Goal: Task Accomplishment & Management: Use online tool/utility

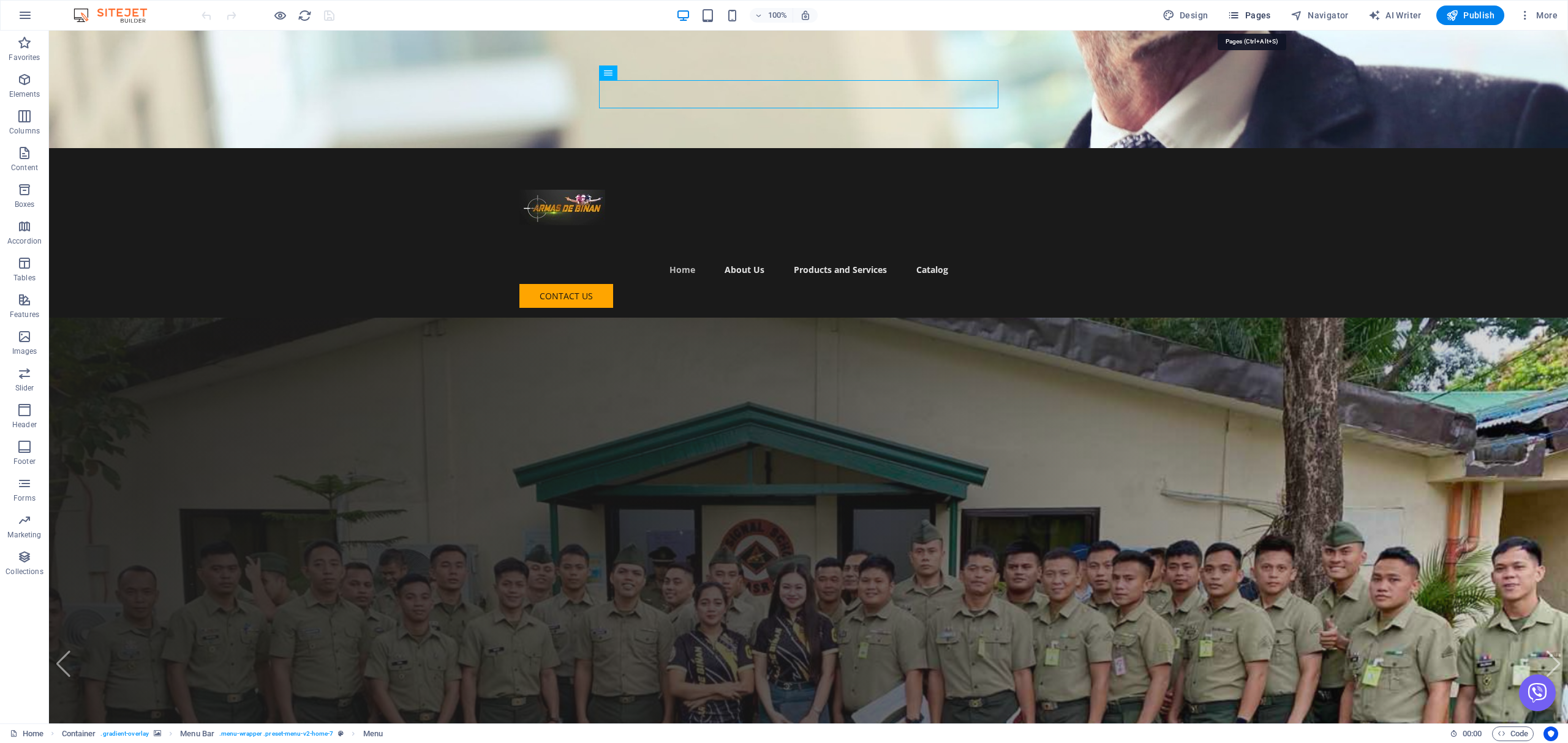
click at [1239, 21] on icon "button" at bounding box center [1234, 15] width 12 height 12
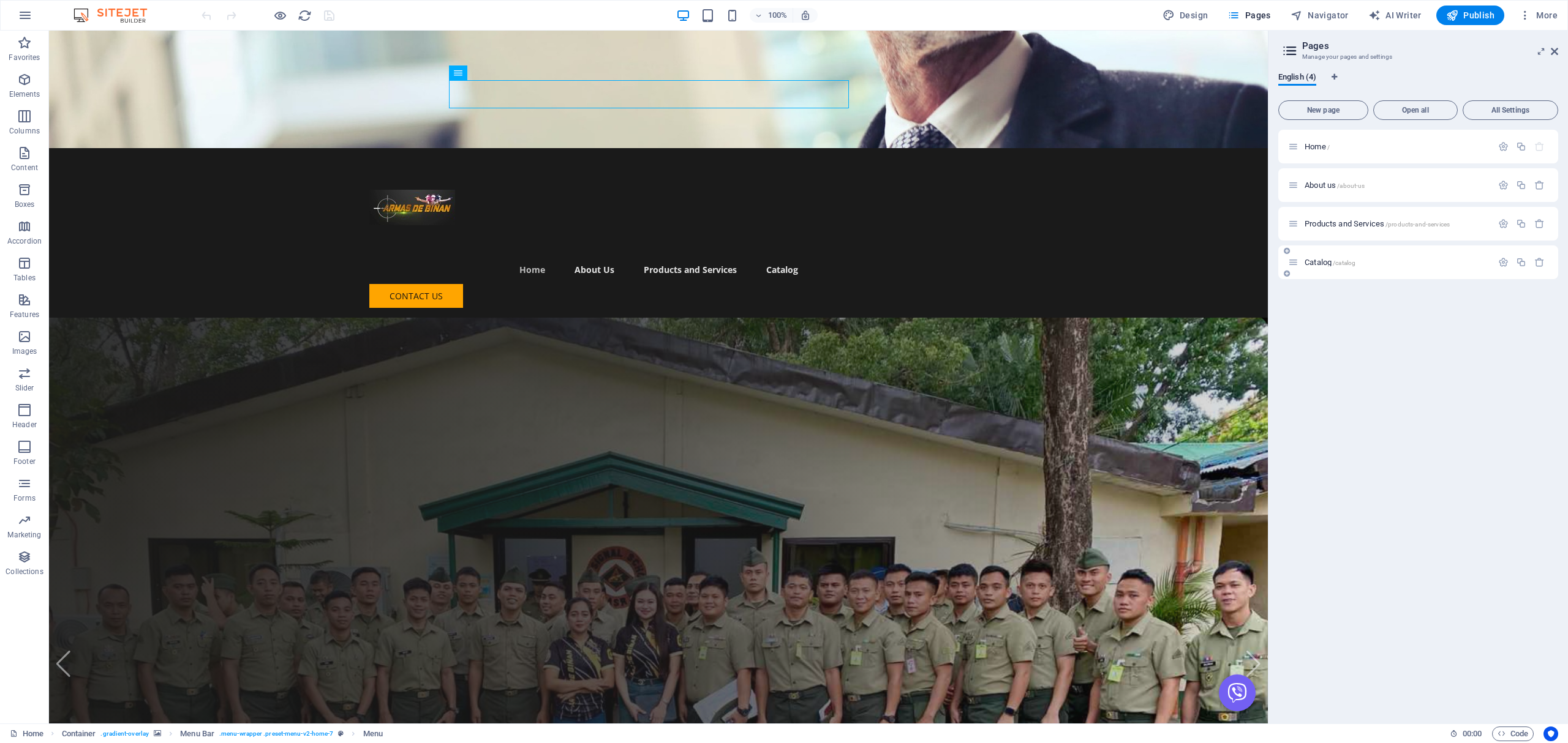
click at [1369, 259] on p "Catalog /catalog" at bounding box center [1396, 263] width 183 height 8
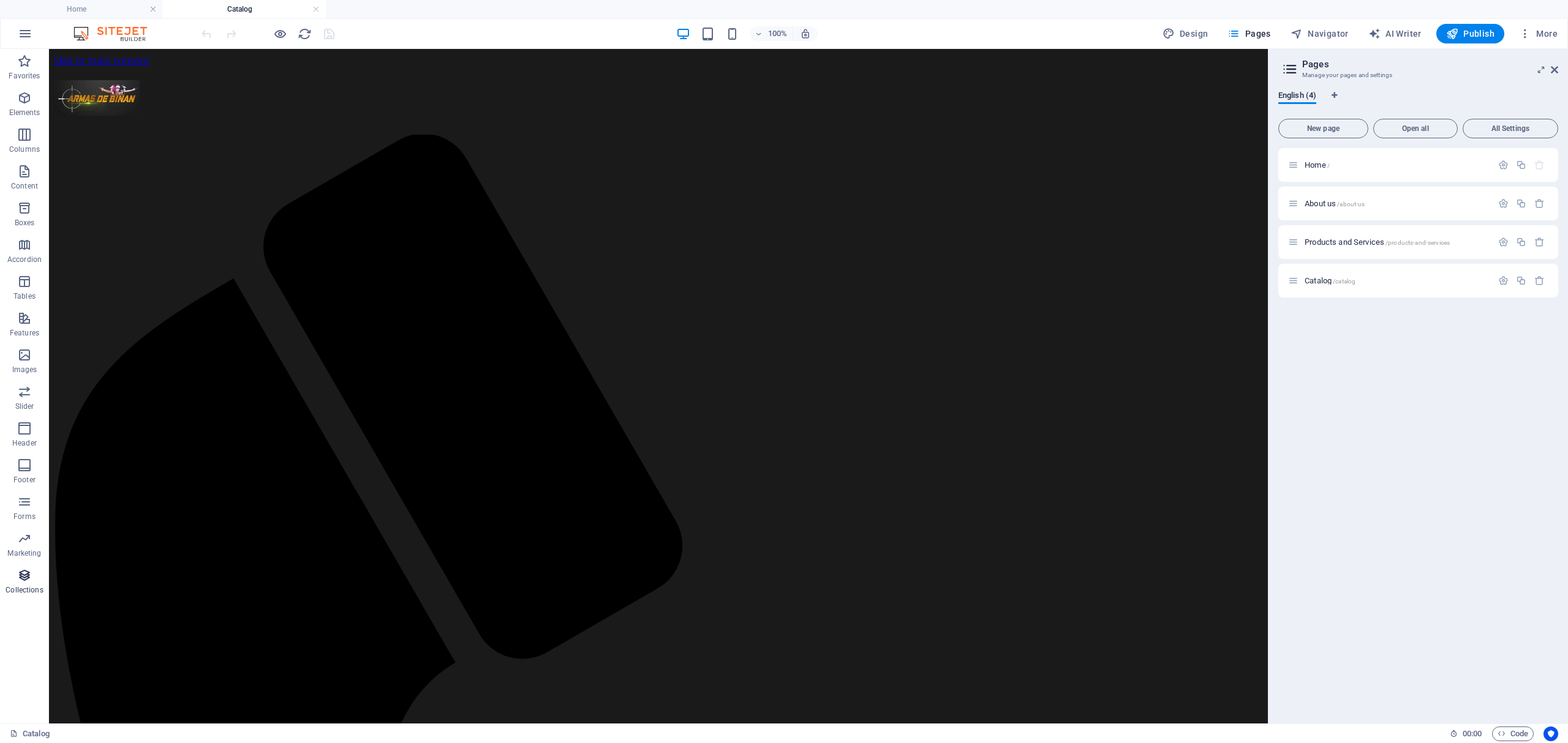
click at [13, 590] on p "Collections" at bounding box center [25, 590] width 37 height 10
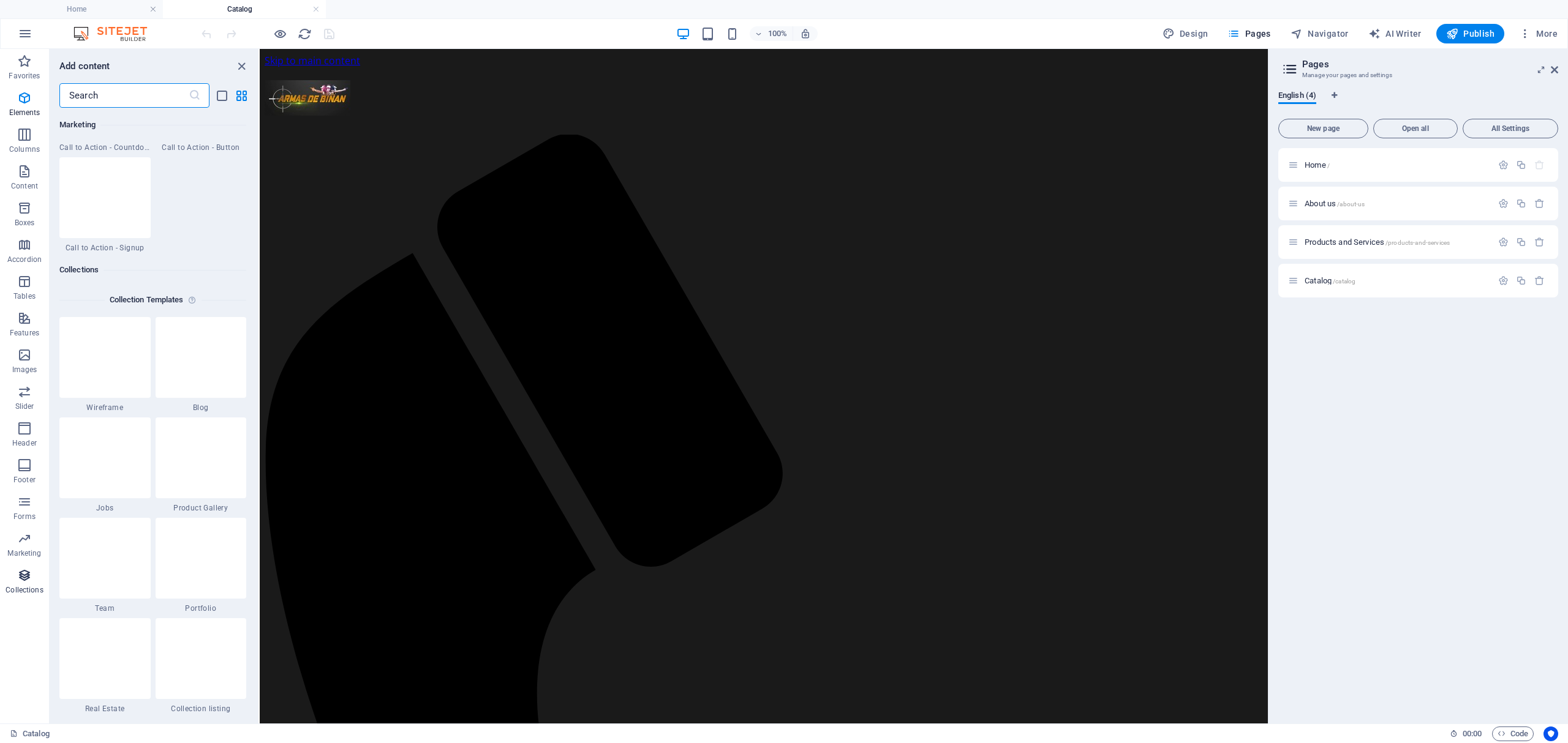
scroll to position [11211, 0]
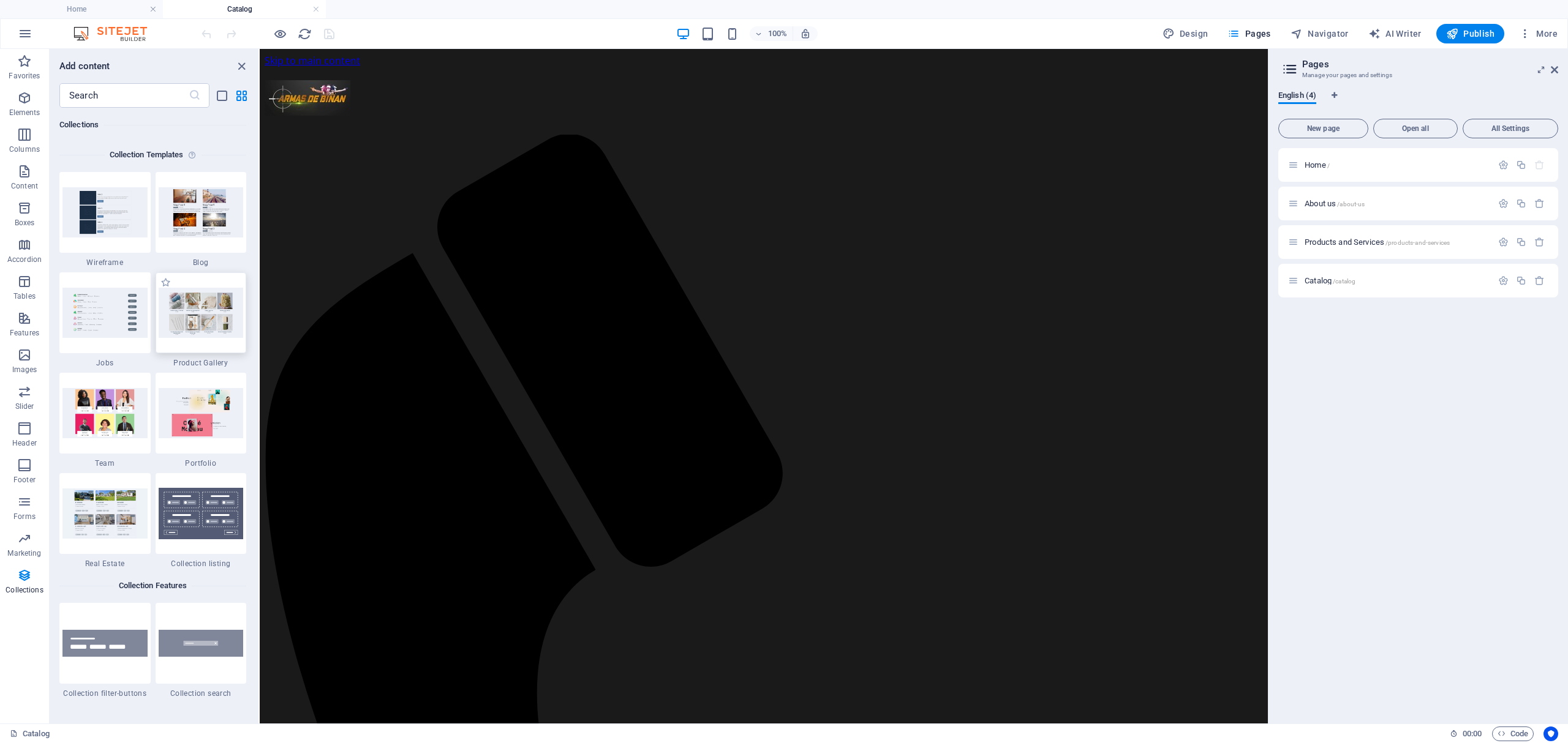
click at [178, 333] on img at bounding box center [201, 313] width 85 height 50
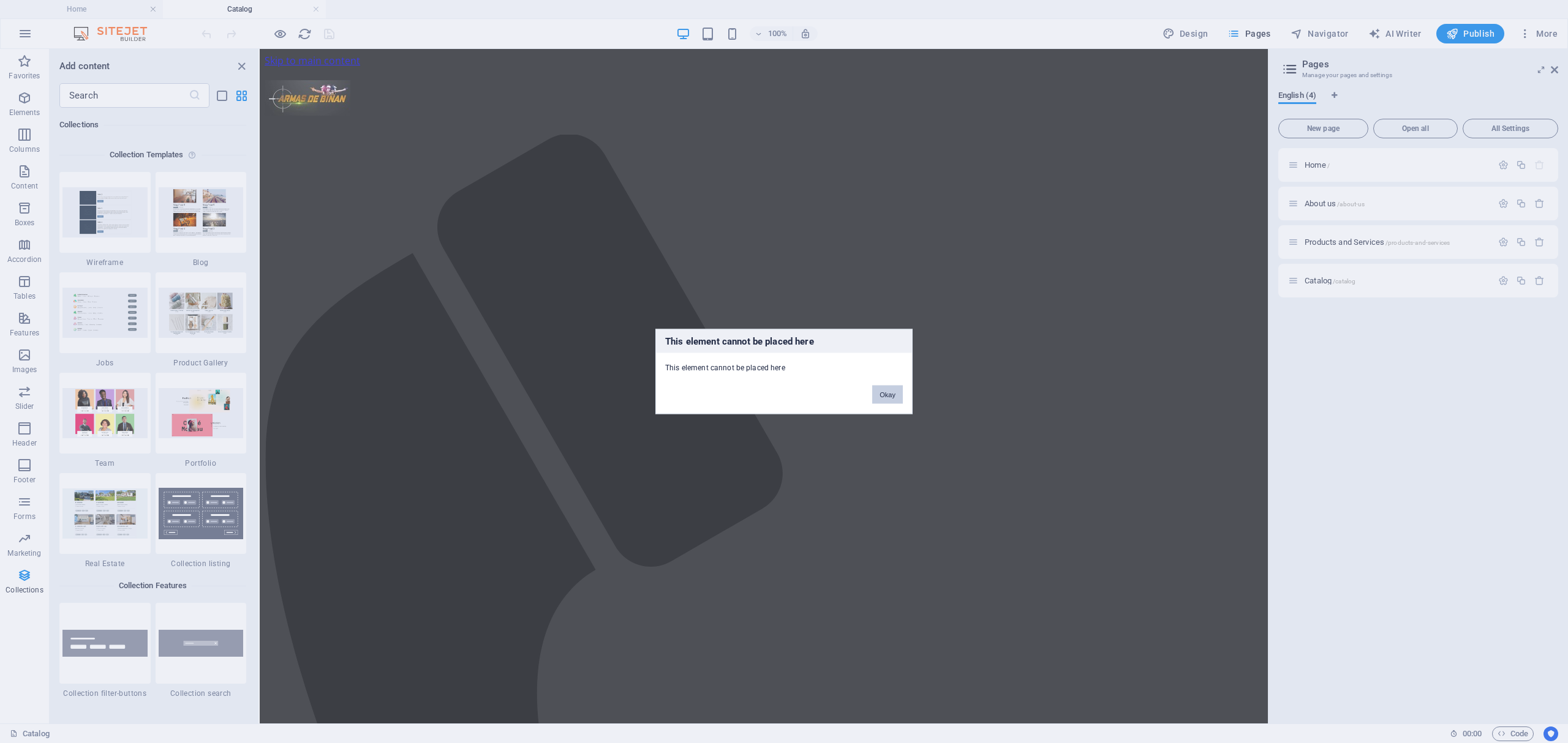
click at [894, 399] on button "Okay" at bounding box center [887, 395] width 30 height 19
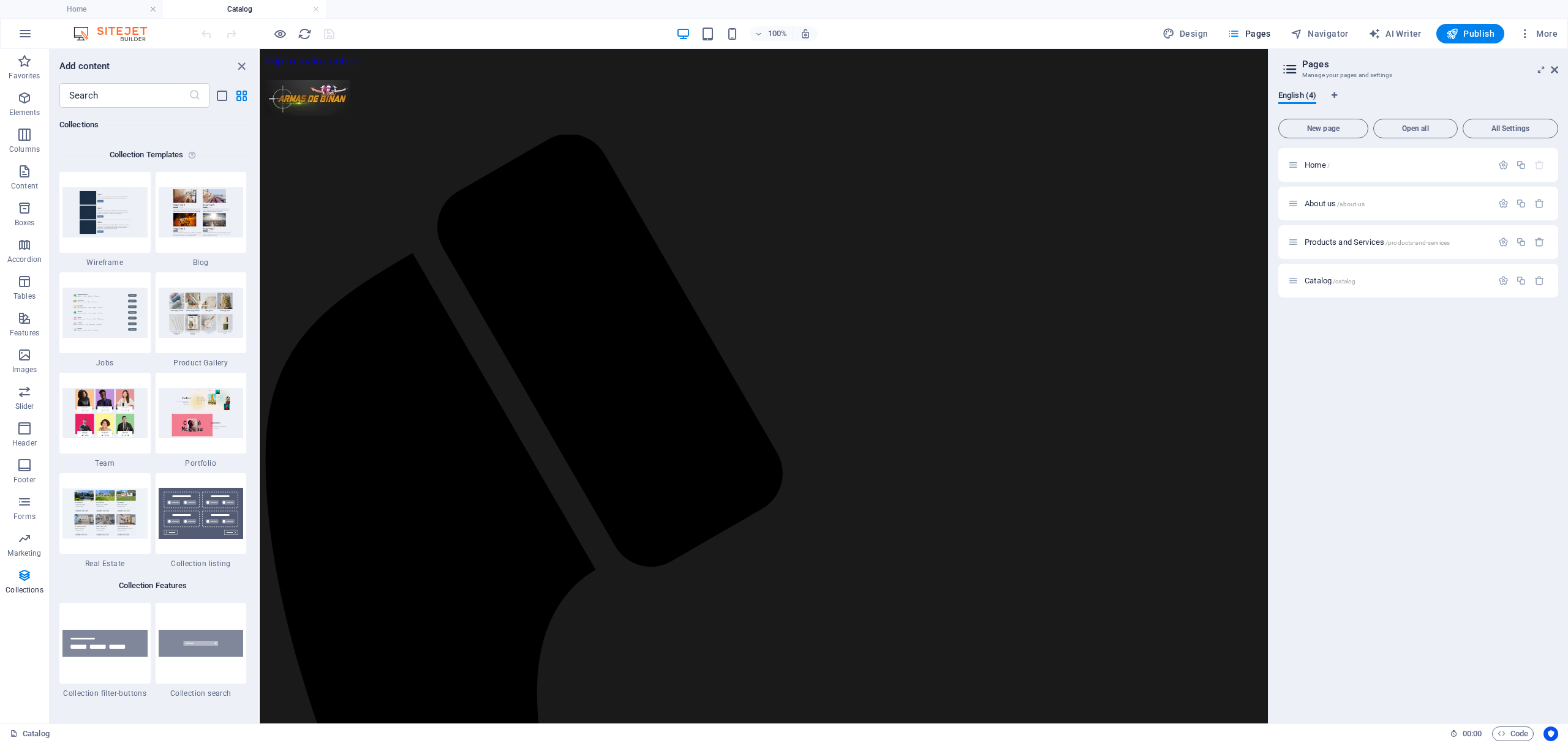
click at [770, 174] on div "+ Add section" at bounding box center [764, 174] width 68 height 21
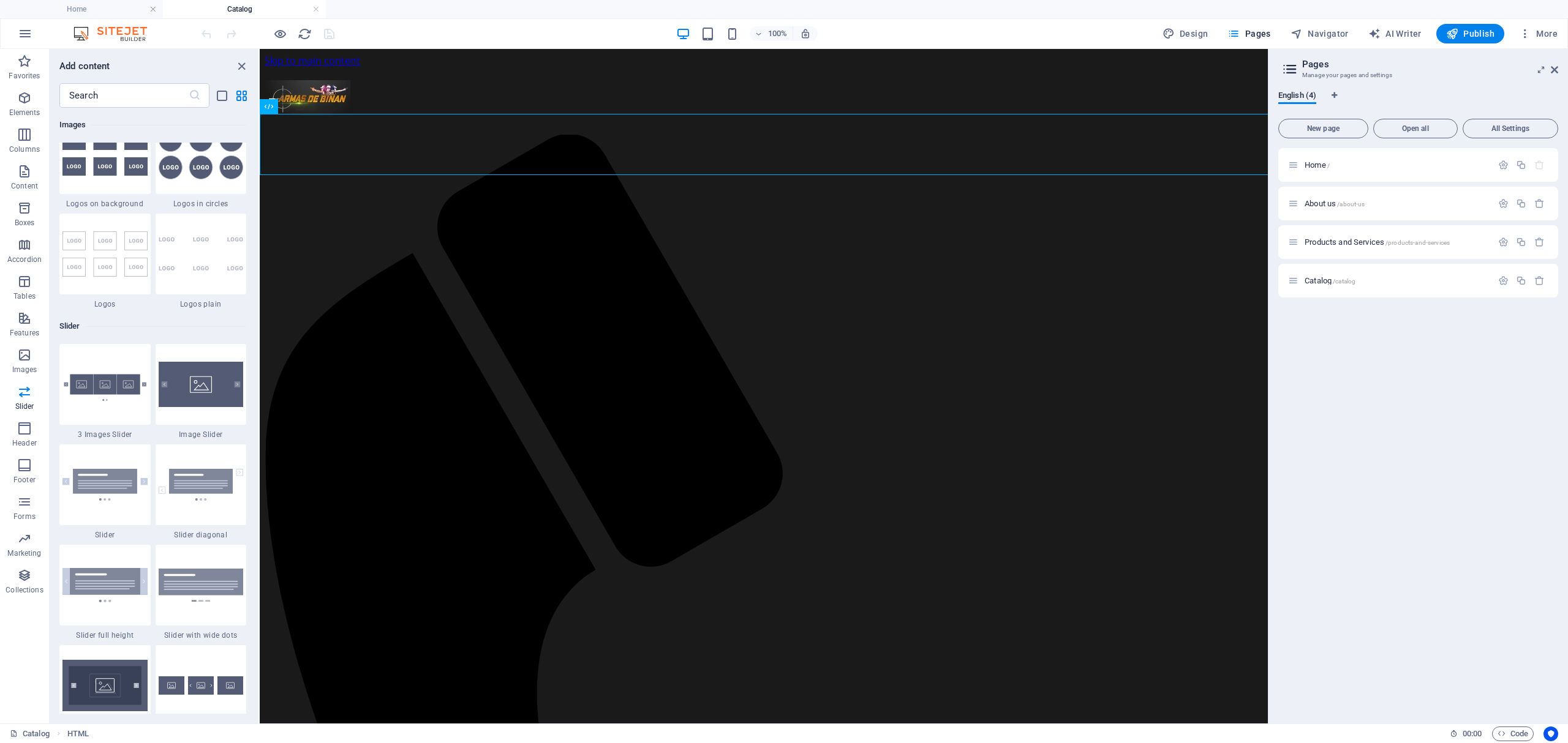
scroll to position [7587, 0]
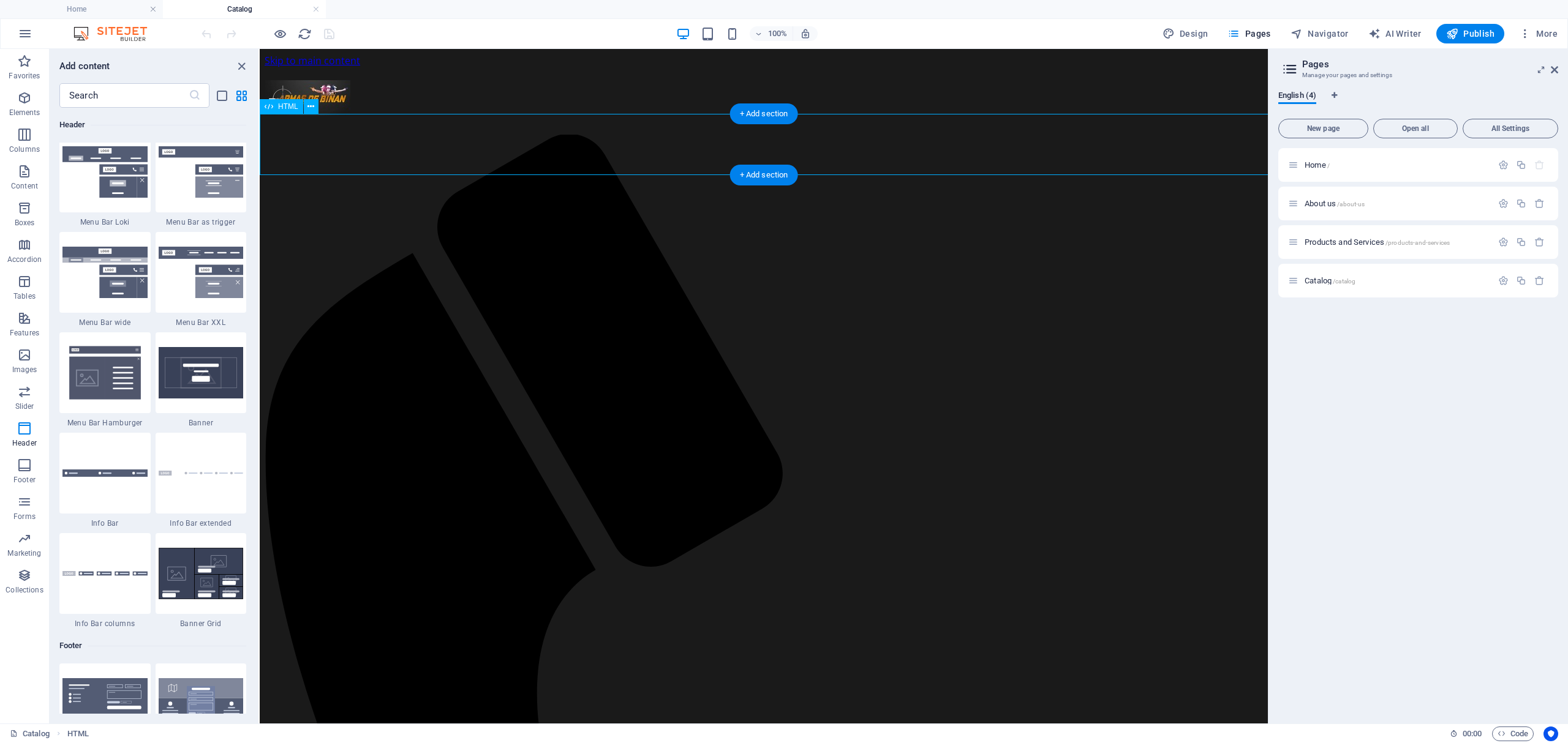
click at [777, 179] on div "+ Add section" at bounding box center [764, 174] width 68 height 21
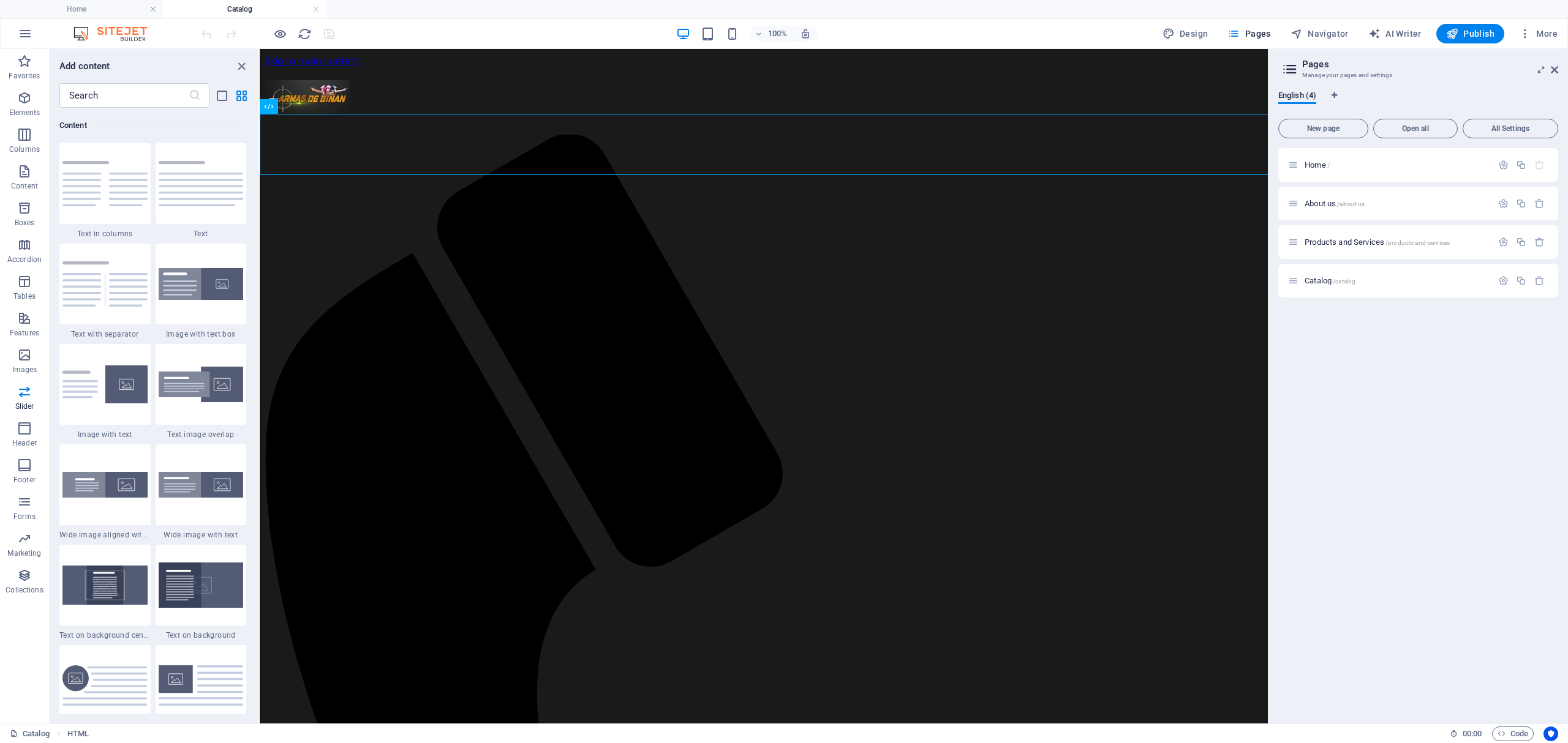
scroll to position [2142, 0]
click at [140, 89] on input "text" at bounding box center [125, 95] width 129 height 25
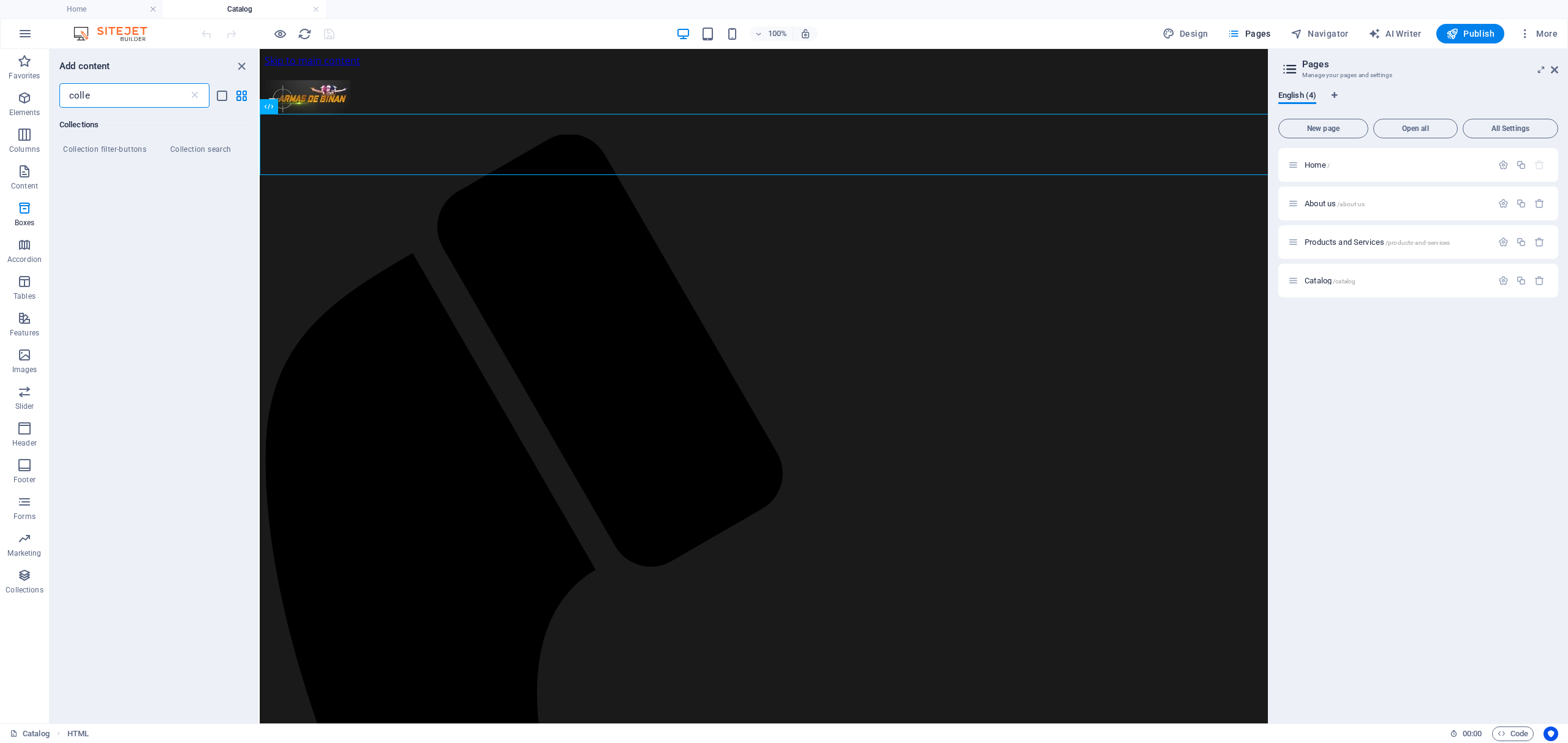
scroll to position [0, 0]
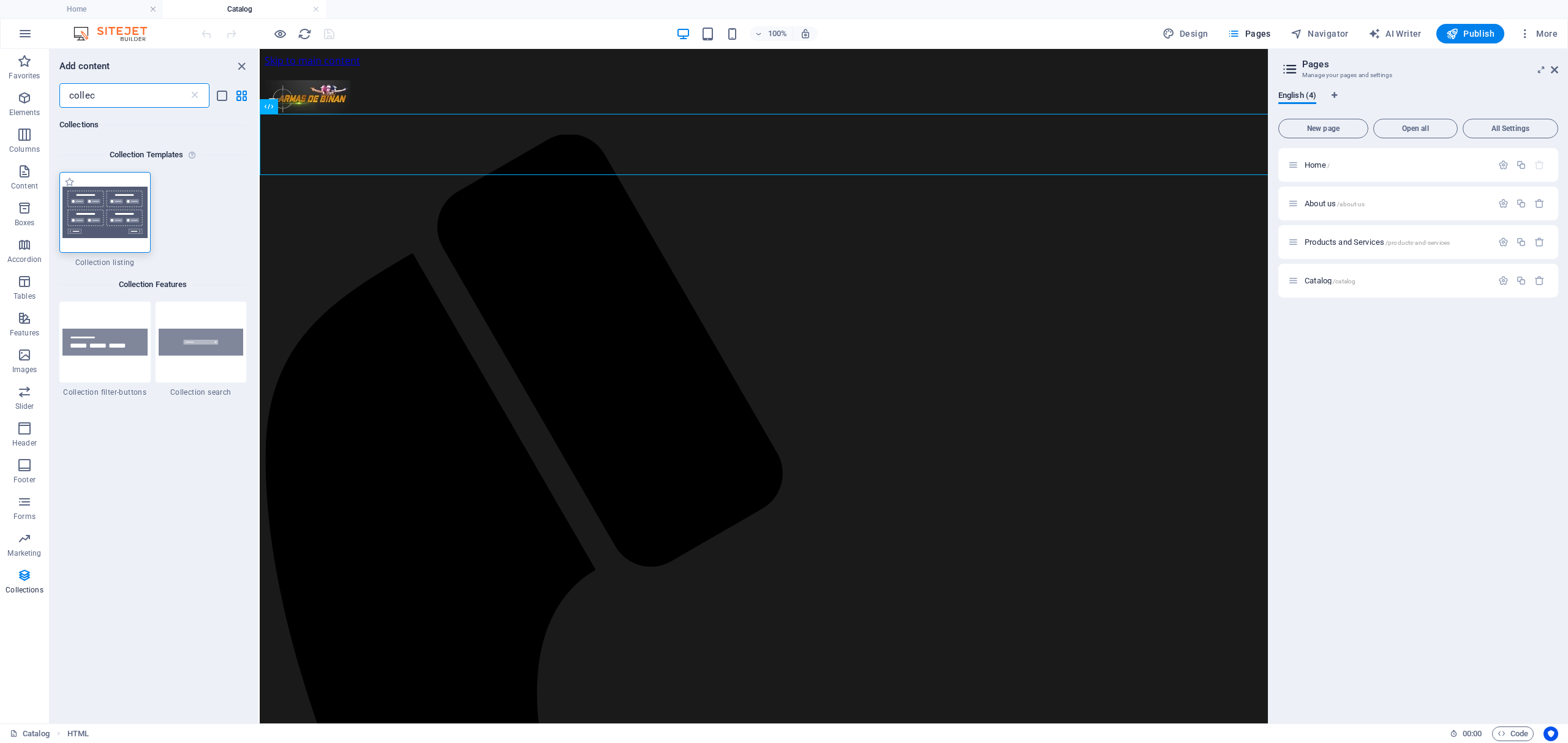
type input "collec"
click at [125, 231] on img at bounding box center [105, 213] width 85 height 51
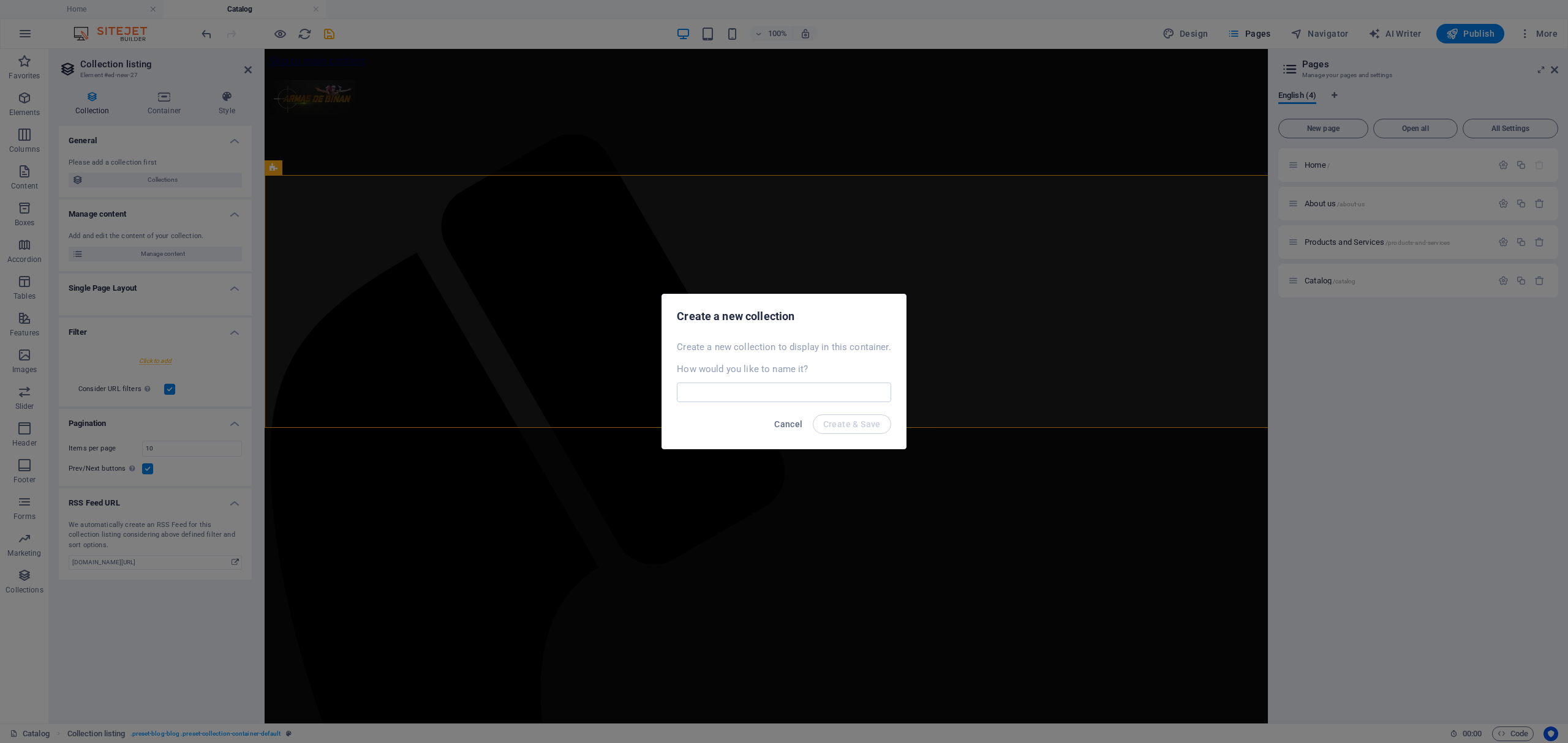
drag, startPoint x: 530, startPoint y: 318, endPoint x: 481, endPoint y: 269, distance: 69.3
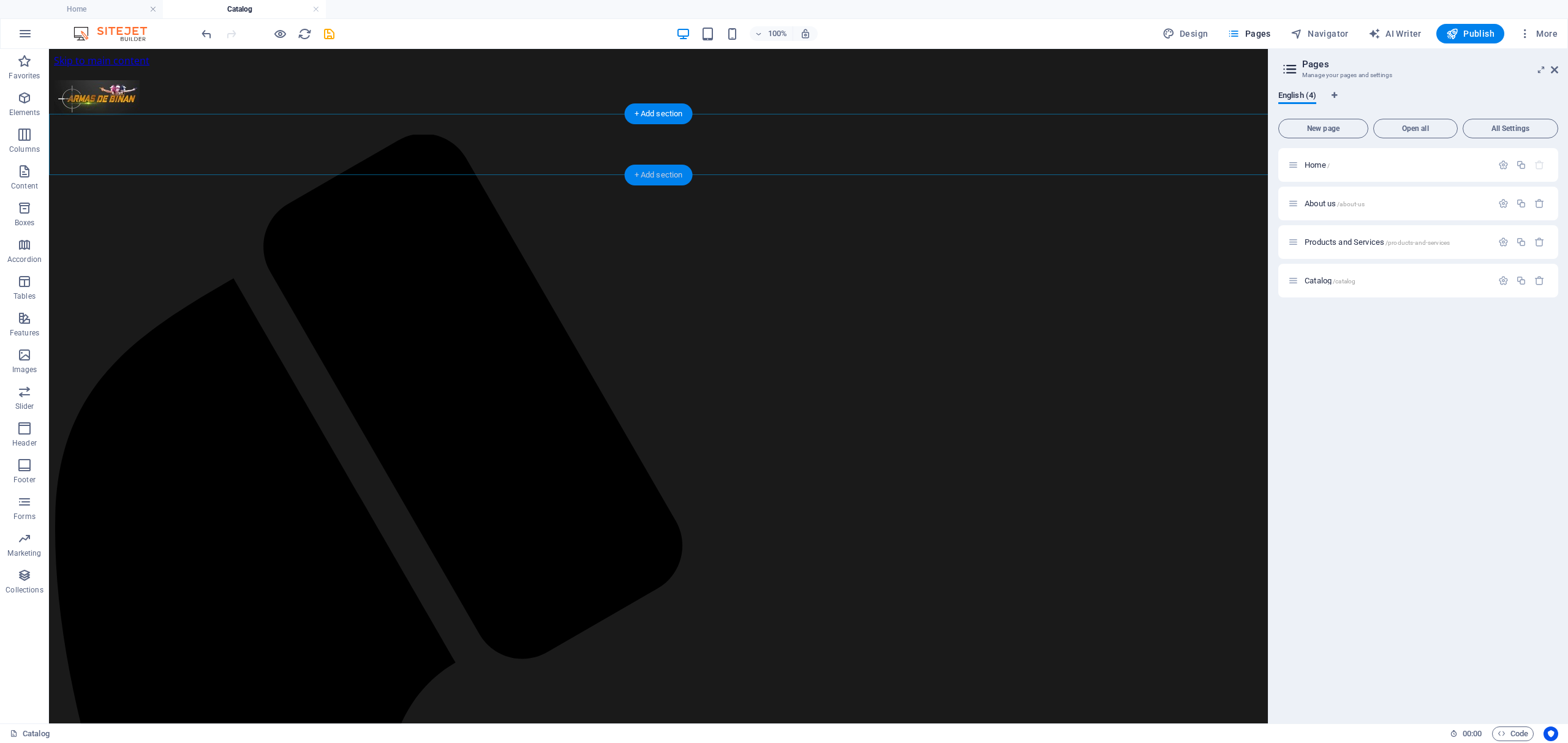
click at [637, 173] on div "+ Add section" at bounding box center [658, 174] width 68 height 21
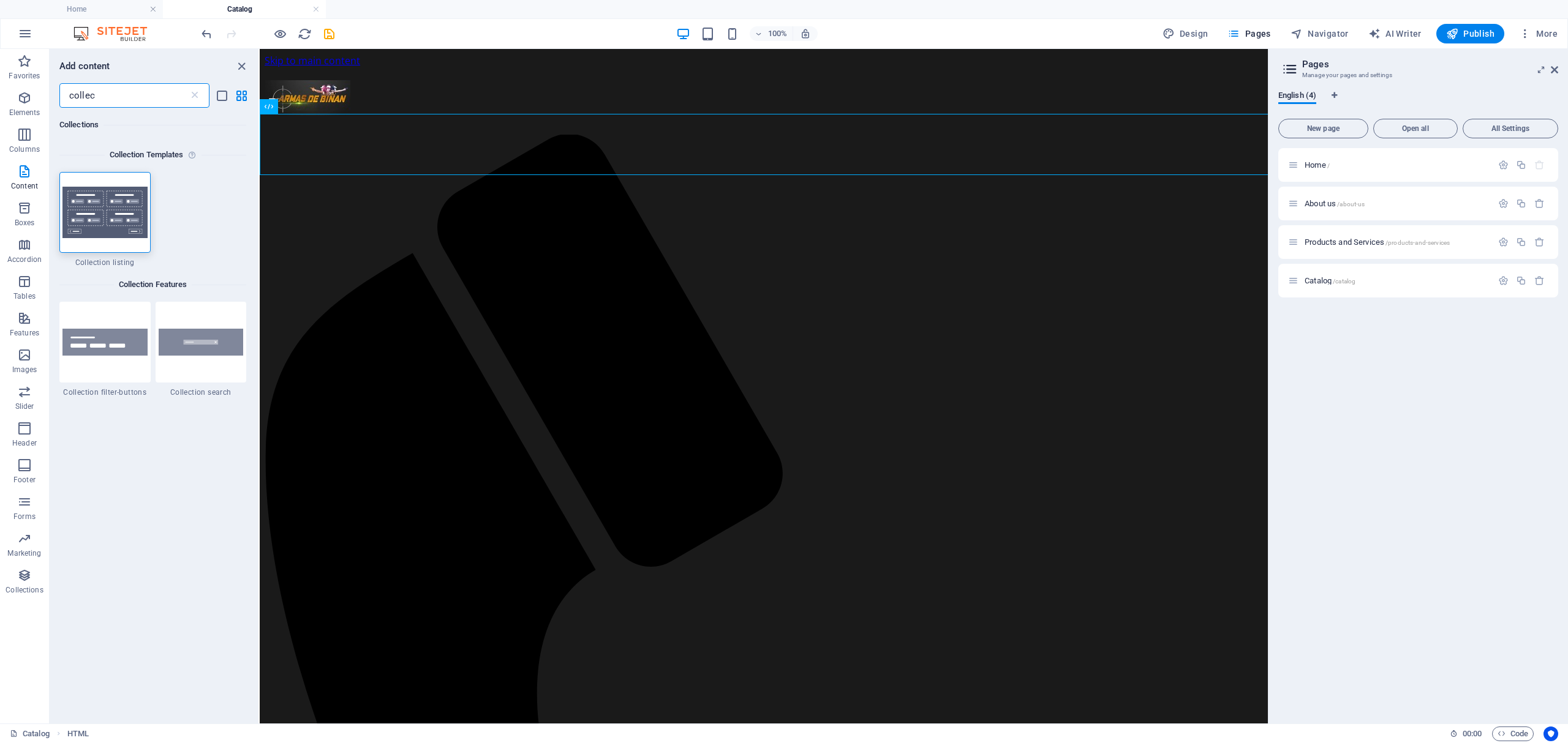
click at [79, 197] on img at bounding box center [105, 213] width 85 height 51
select select
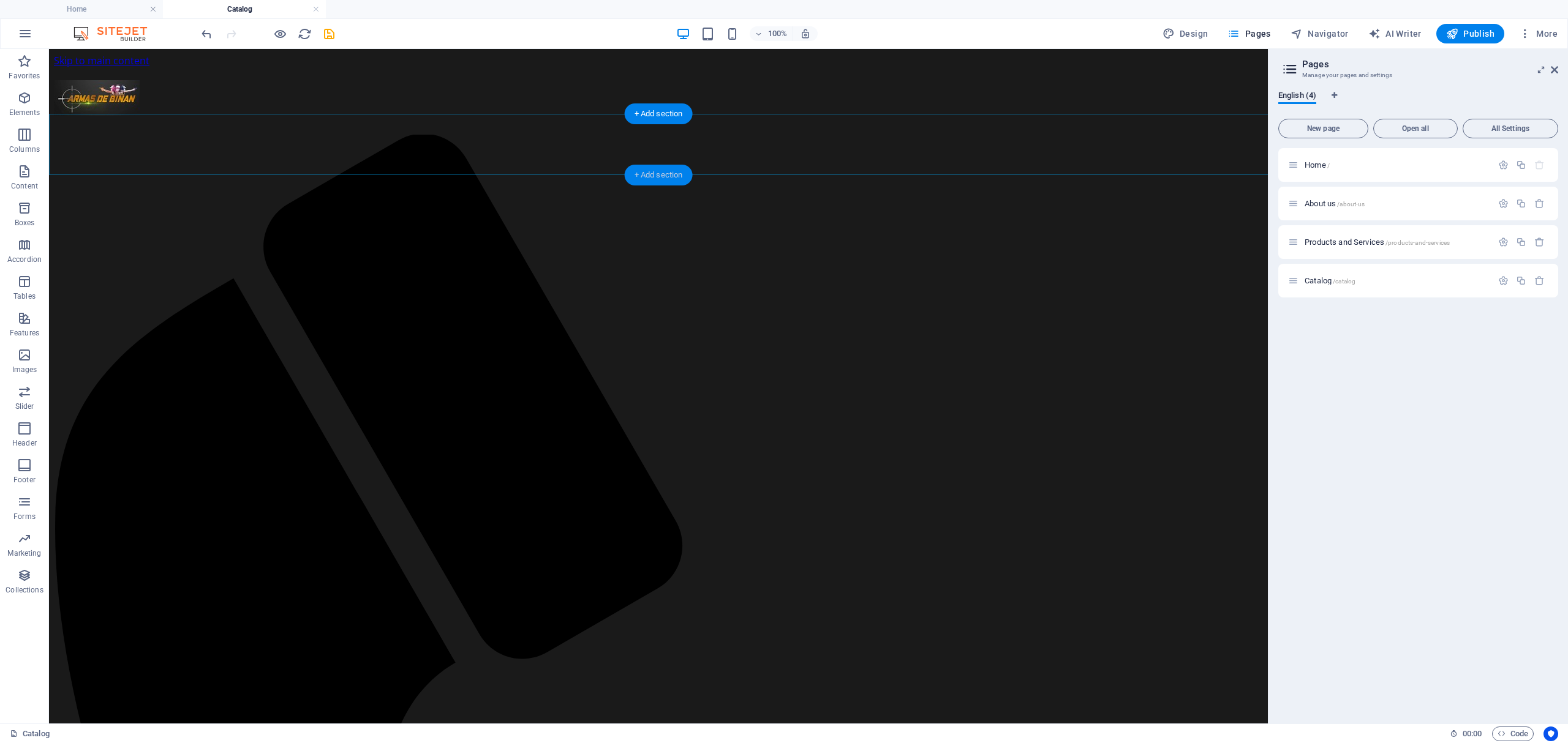
click at [672, 171] on div "+ Add section" at bounding box center [658, 174] width 68 height 21
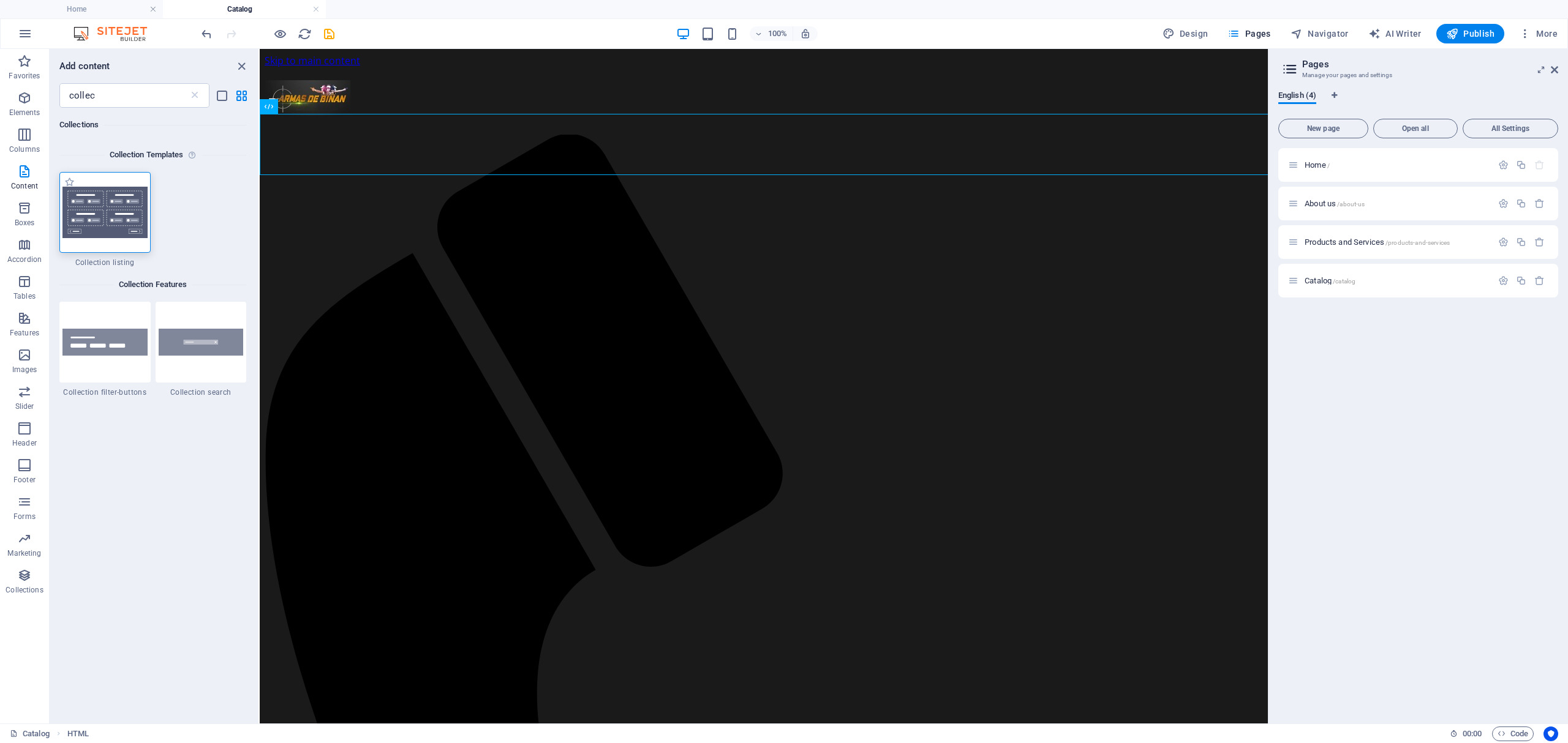
click at [94, 200] on img at bounding box center [105, 213] width 85 height 51
select select
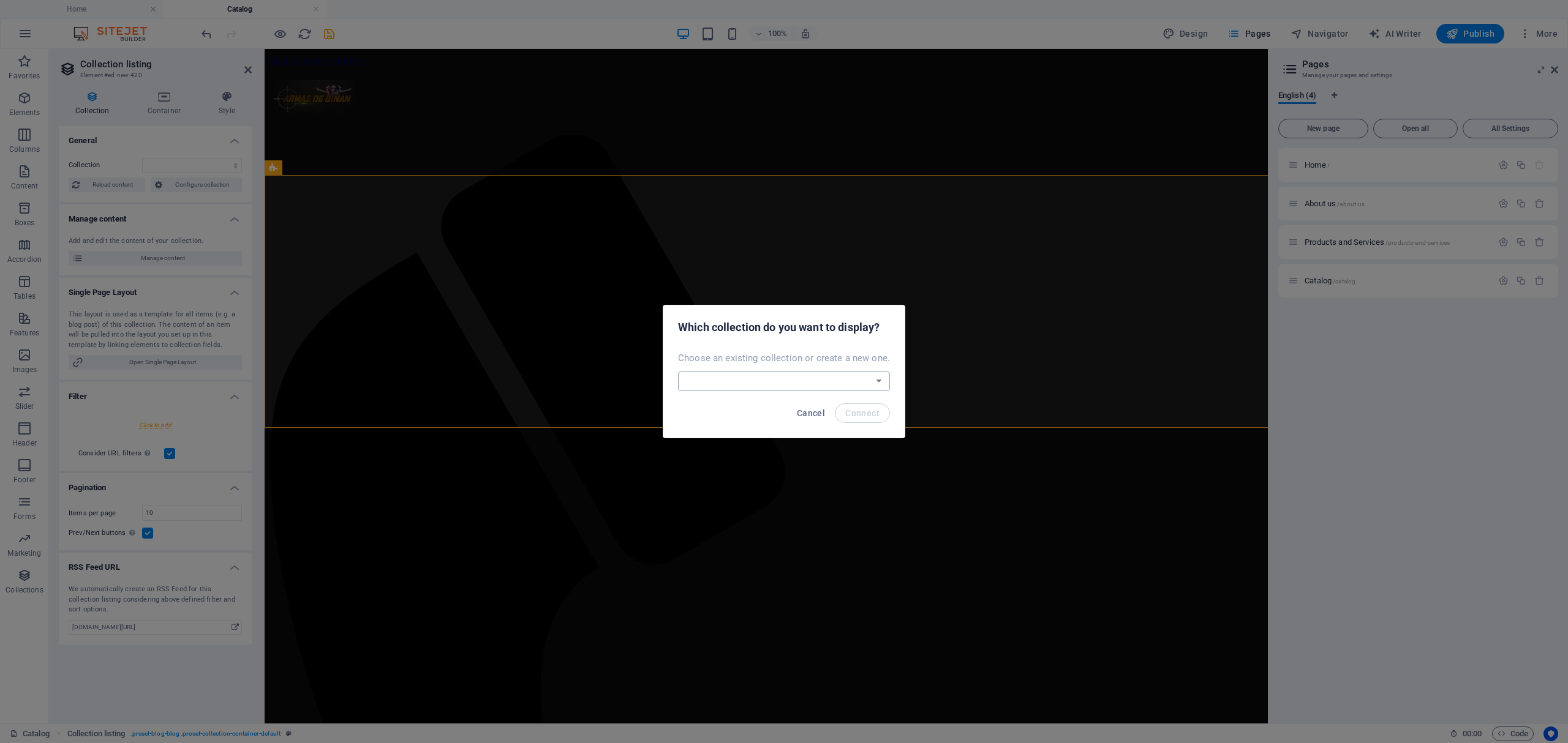
click at [781, 375] on select "Blog New Collection Real Estate Wireframe Create a new collection" at bounding box center [784, 381] width 212 height 20
select select "68d53b509d795e794d0a64bc"
click at [680, 372] on select "Blog New Collection Real Estate Wireframe Create a new collection" at bounding box center [784, 381] width 212 height 20
click at [858, 418] on span "Connect" at bounding box center [862, 414] width 34 height 10
select select "68d53b509d795e794d0a64bc"
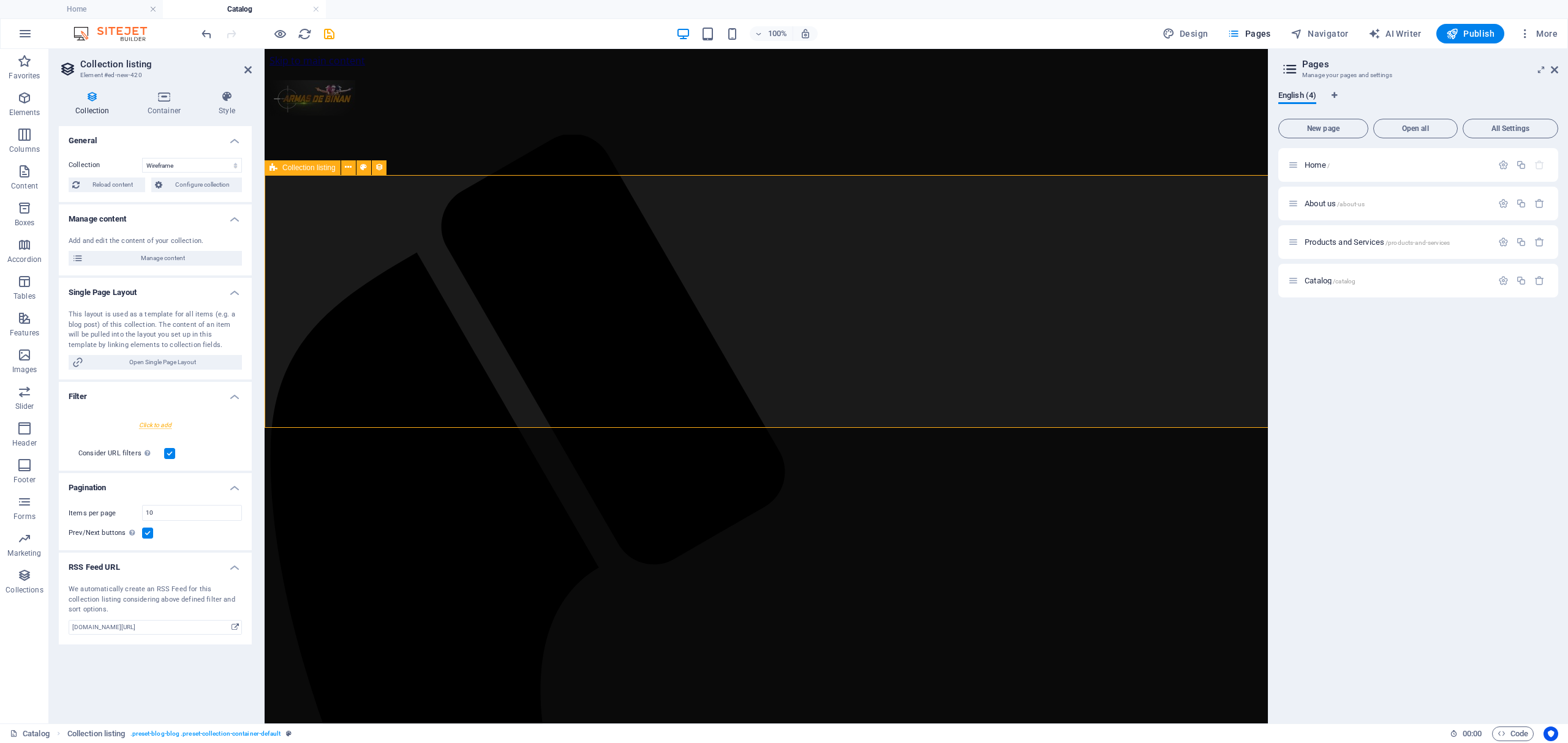
select select "createdAt_DESC"
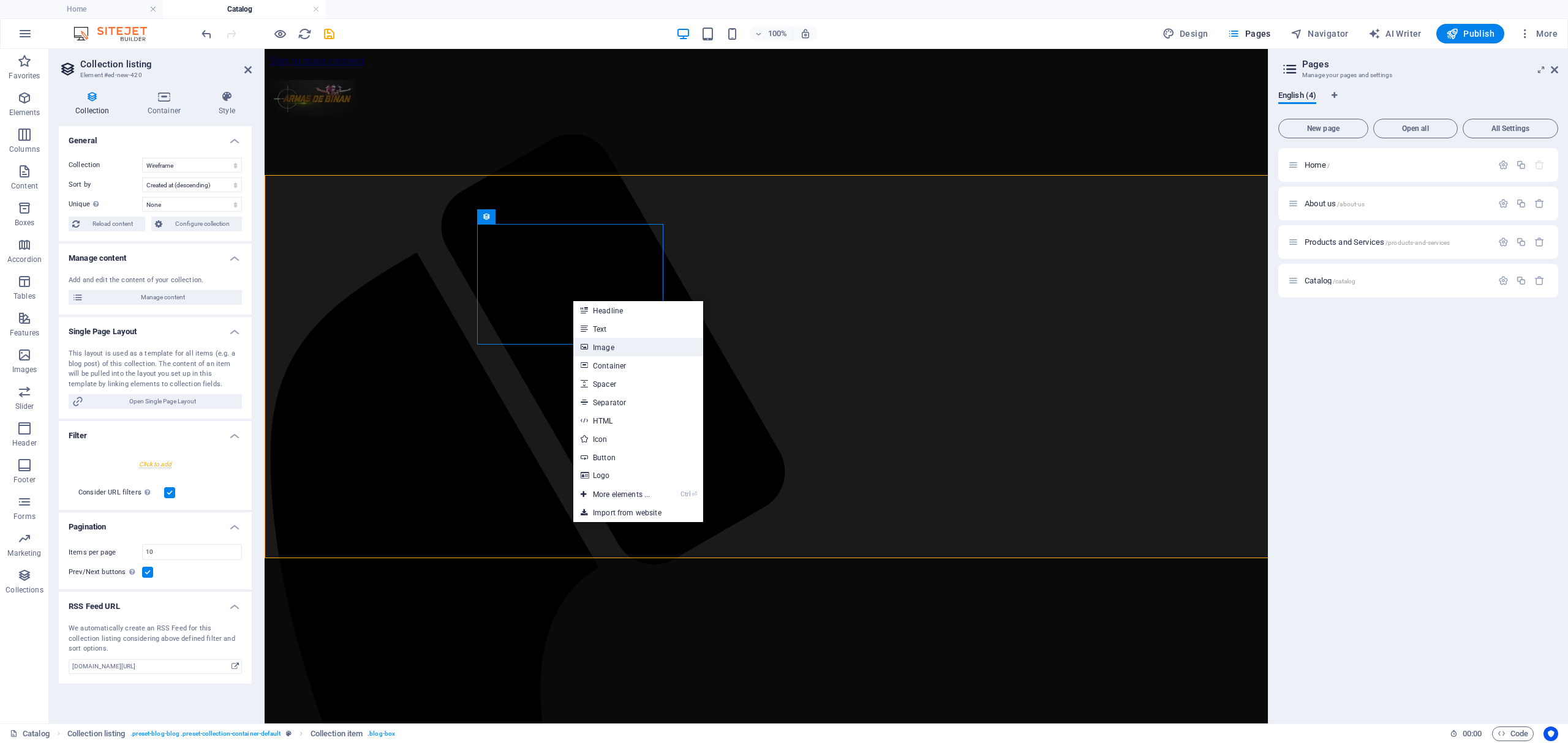
click at [637, 347] on link "Image" at bounding box center [638, 347] width 129 height 19
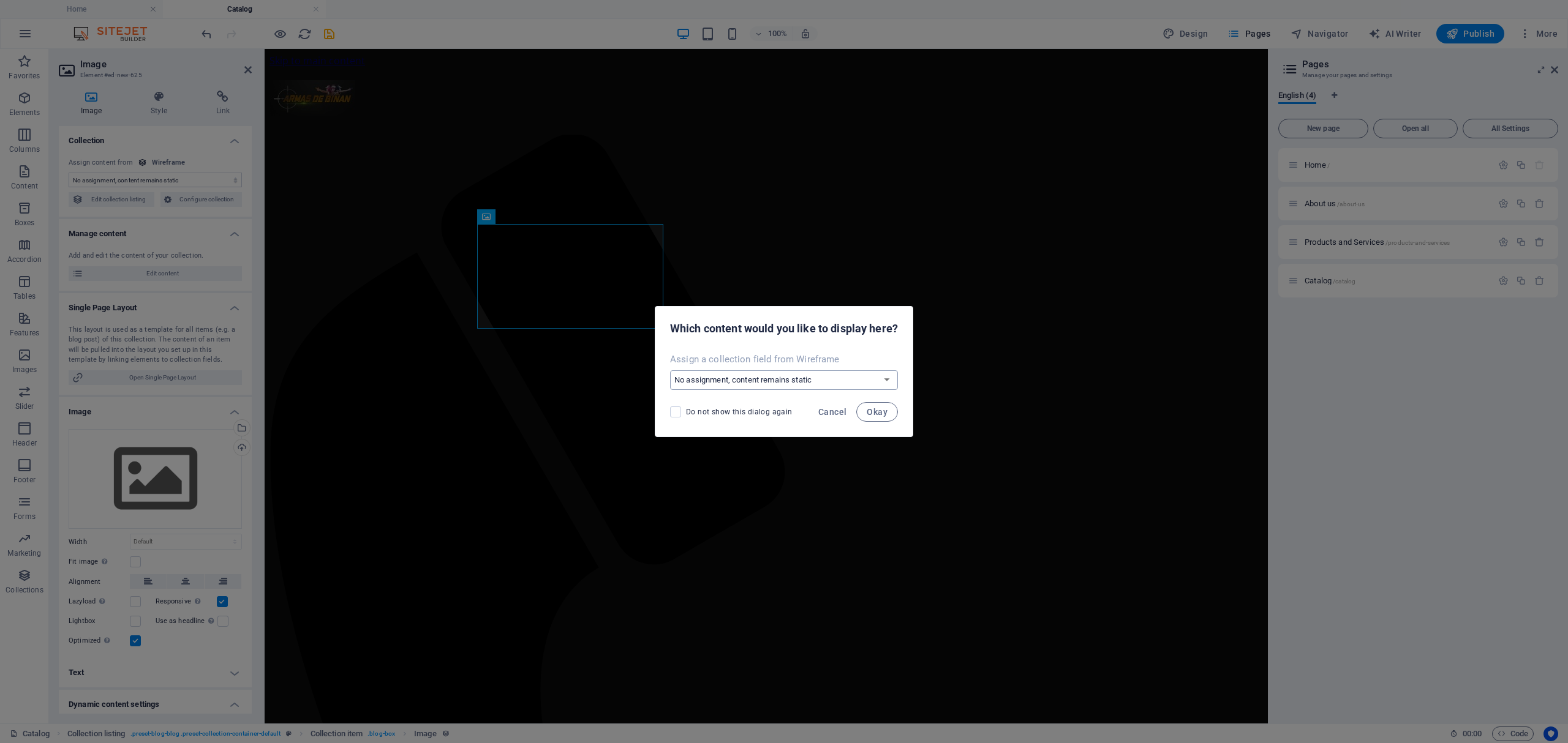
click at [753, 374] on select "No assignment, content remains static Create a new field Created at (Date) Upda…" at bounding box center [784, 380] width 228 height 20
select select "image"
click at [670, 371] on select "No assignment, content remains static Create a new field Created at (Date) Upda…" at bounding box center [784, 380] width 228 height 20
click at [871, 414] on span "Okay" at bounding box center [877, 412] width 21 height 10
select select "image"
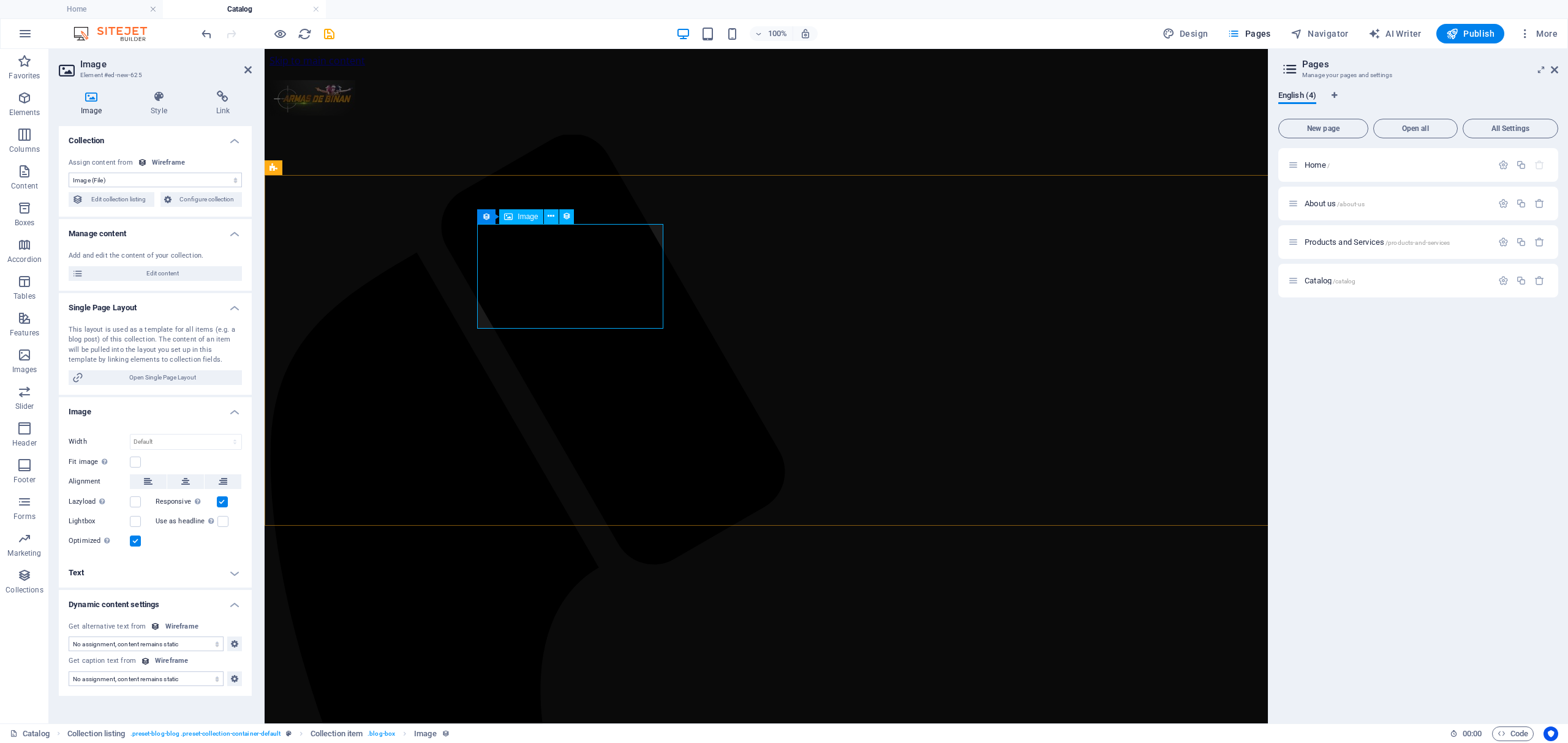
click at [485, 218] on div "Collection item" at bounding box center [506, 217] width 72 height 15
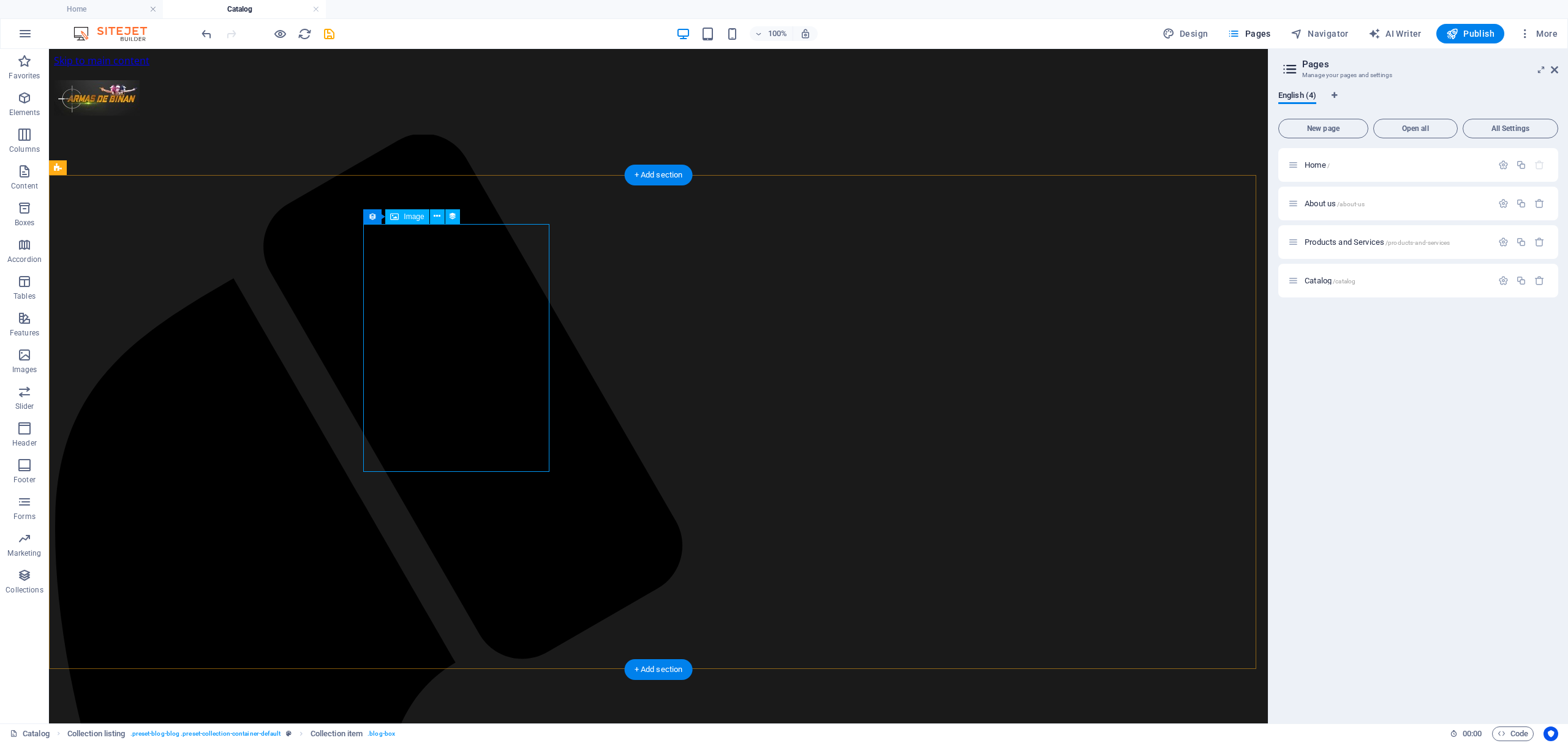
select select "image"
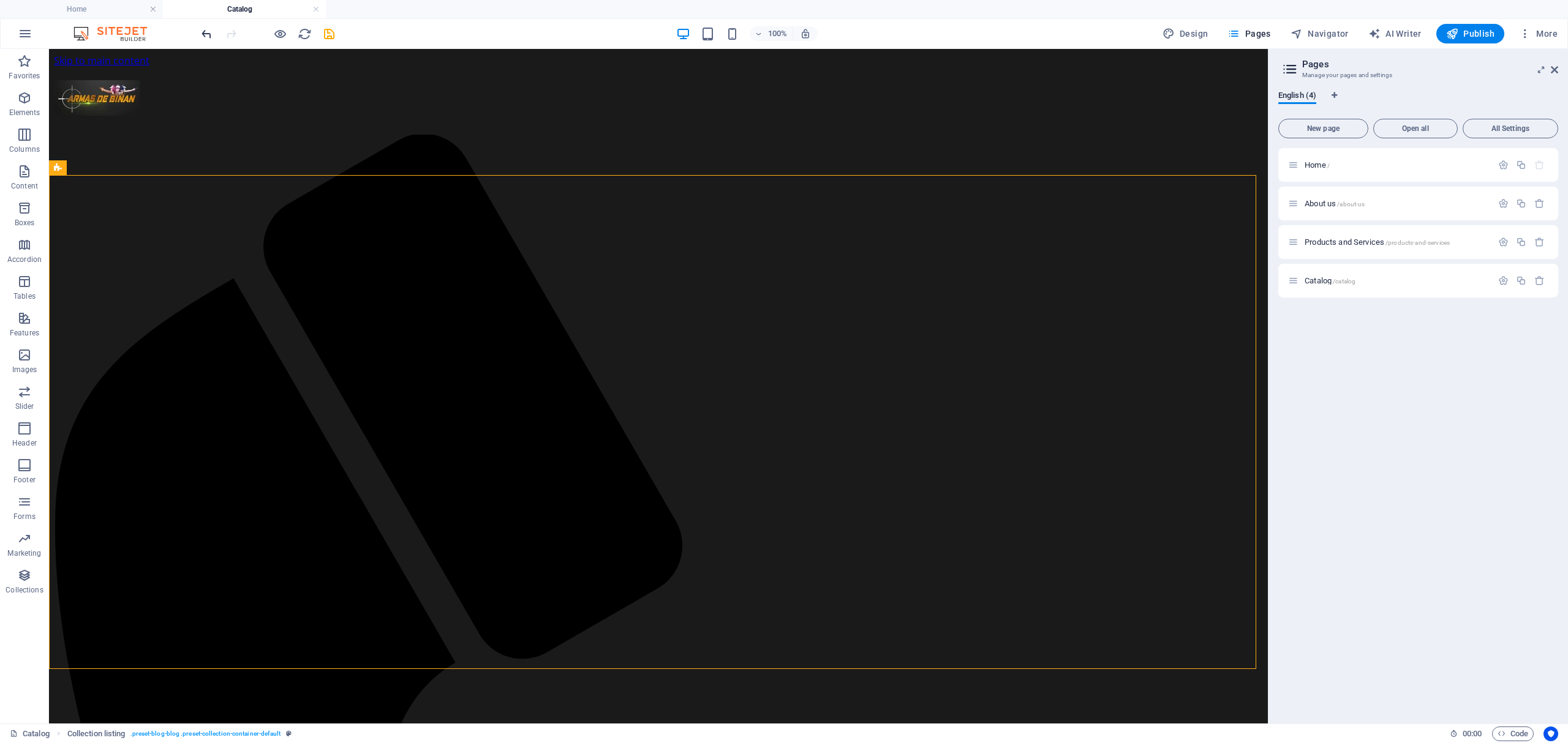
click at [208, 30] on icon "undo" at bounding box center [207, 33] width 14 height 14
click at [206, 30] on icon "undo" at bounding box center [207, 33] width 14 height 14
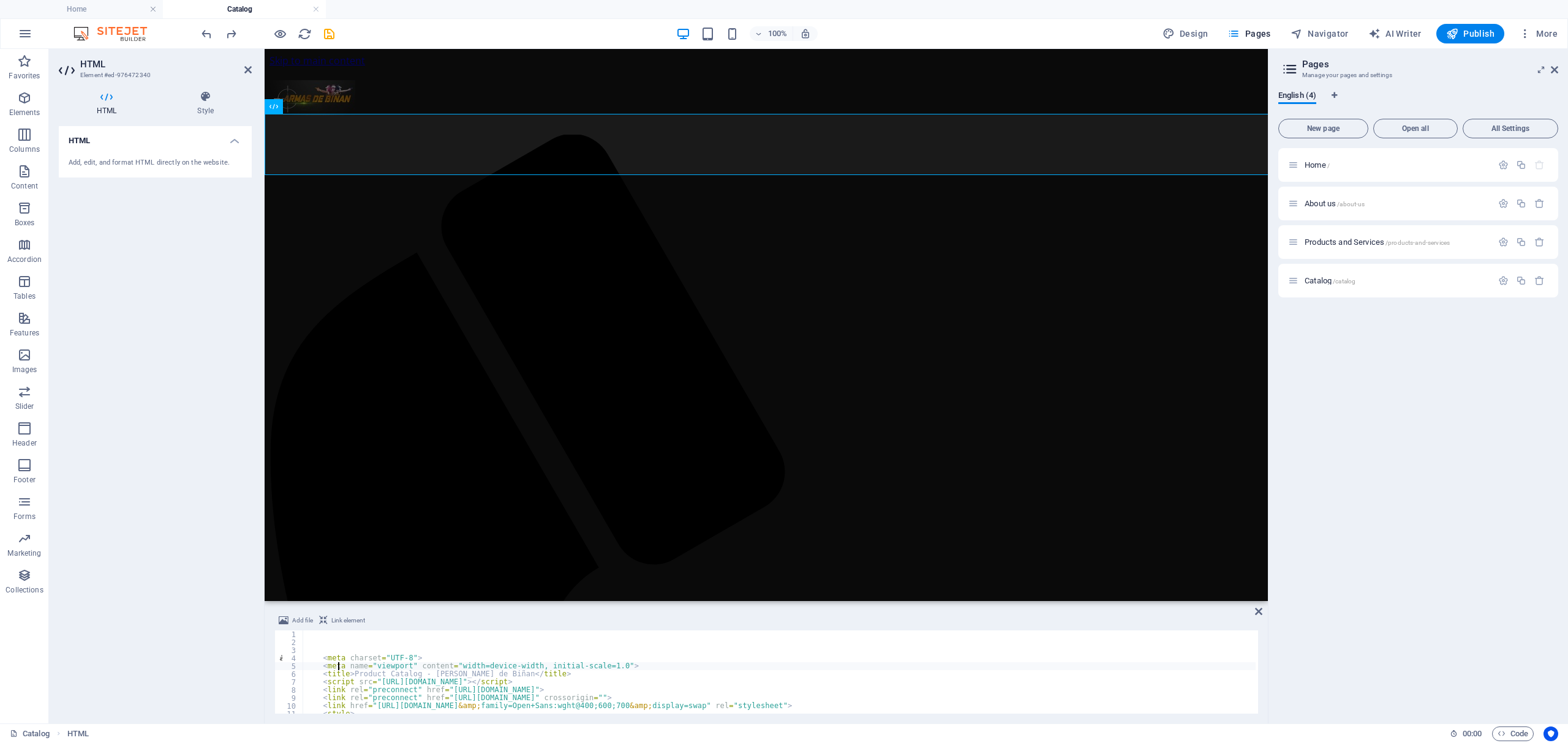
click at [336, 669] on div "< meta charset = "UTF-8" > < meta name = "viewport" content = "width=device-wid…" at bounding box center [780, 680] width 953 height 99
type textarea "<meta name="viewport" content="width=device-width, initial-scale=1.0">"
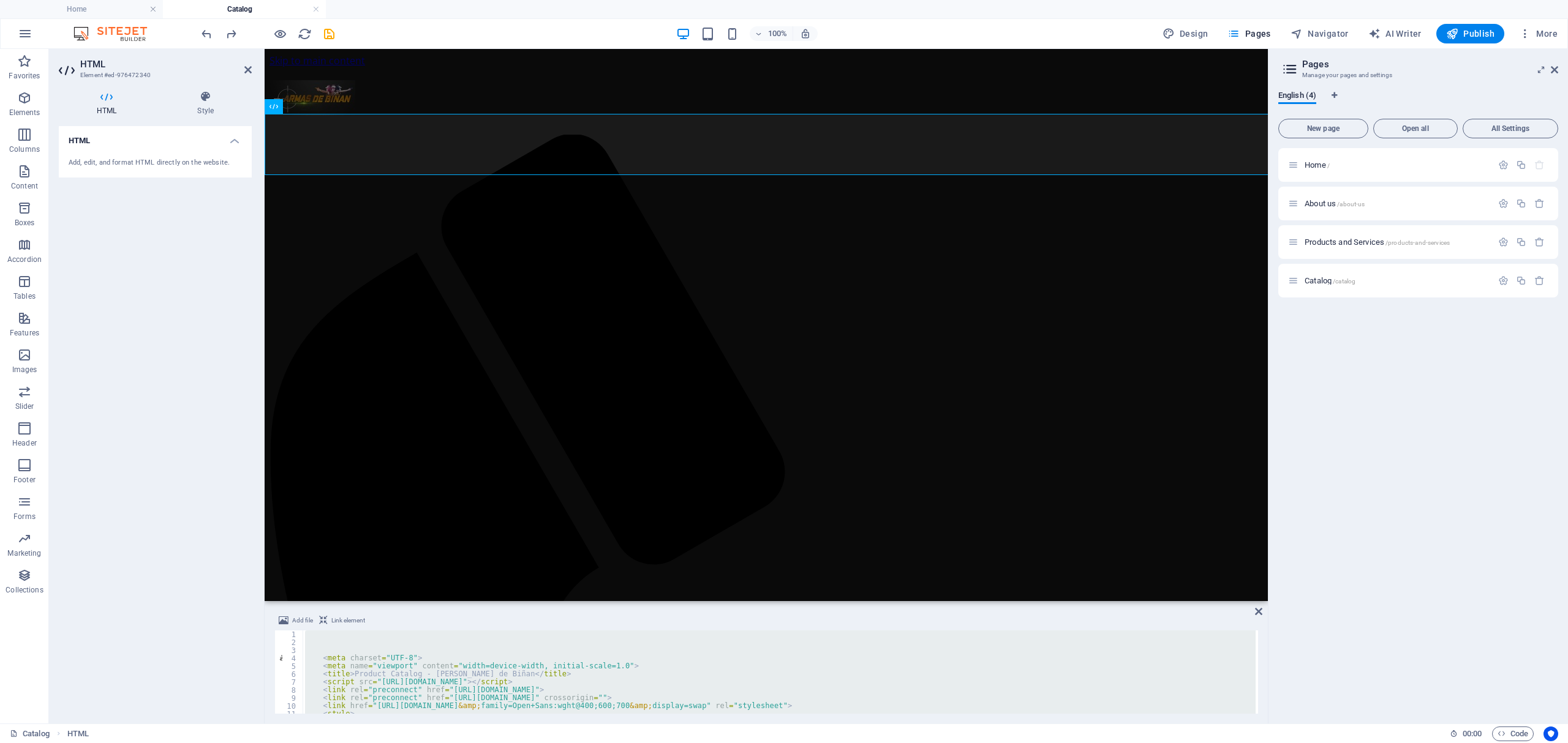
paste textarea
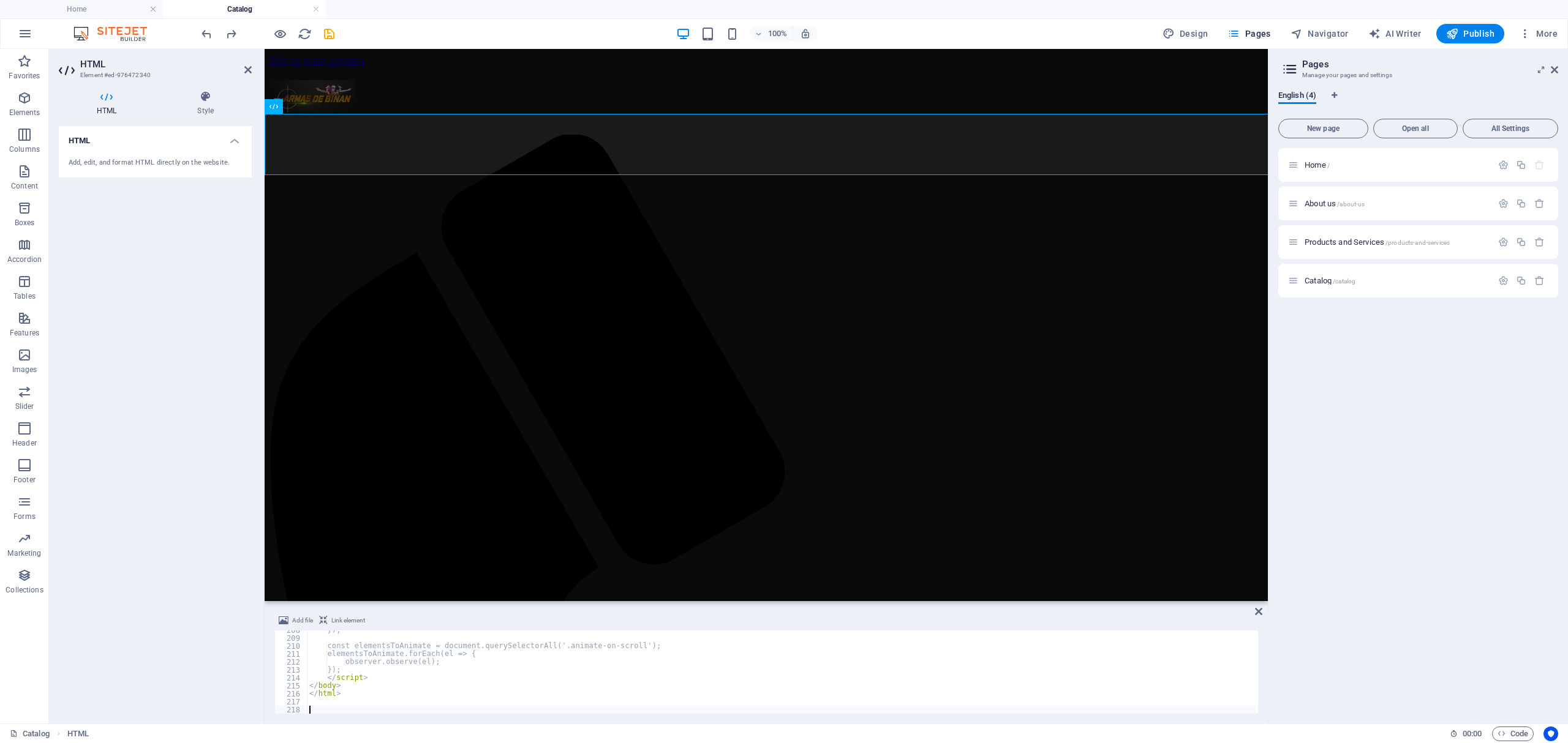
scroll to position [1655, 0]
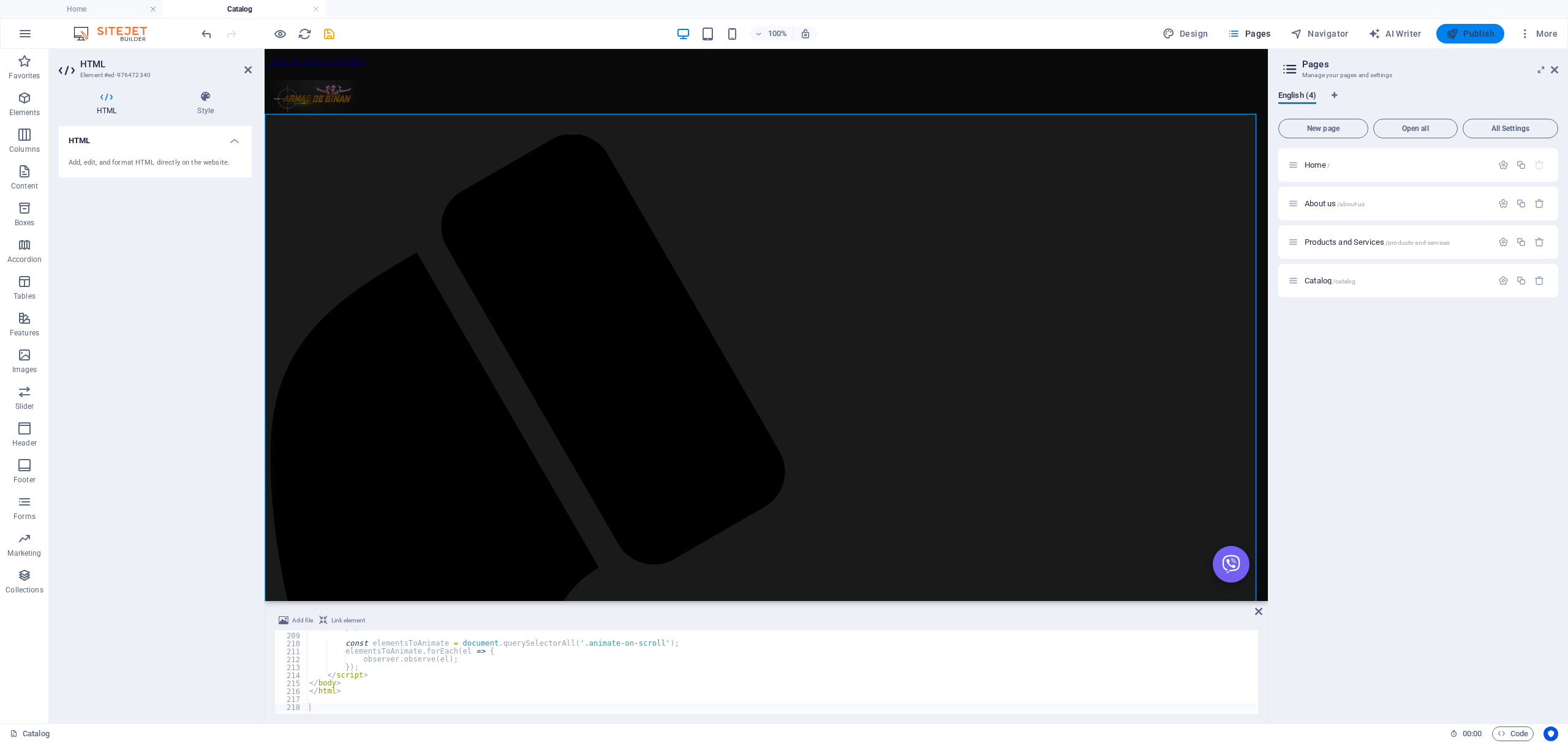
click at [1477, 27] on span "Publish" at bounding box center [1470, 33] width 48 height 12
